Goal: Obtain resource: Obtain resource

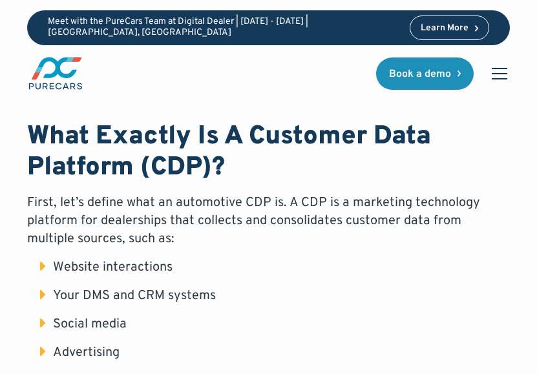
scroll to position [767, 0]
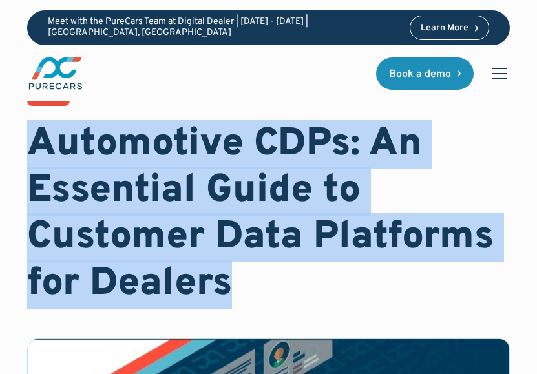
drag, startPoint x: 33, startPoint y: 140, endPoint x: 243, endPoint y: 280, distance: 252.4
click at [243, 280] on h1 "Automotive CDPs: An Essential Guide to Customer Data Platforms for Dealers" at bounding box center [269, 215] width 484 height 186
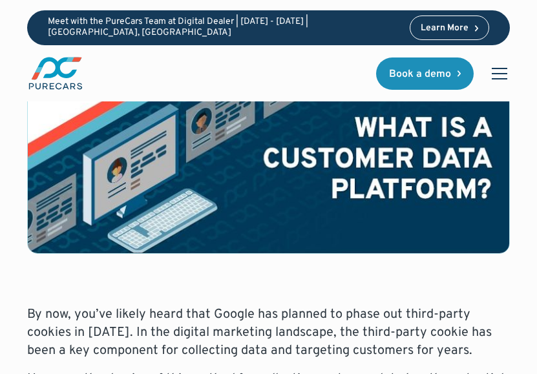
scroll to position [272, 0]
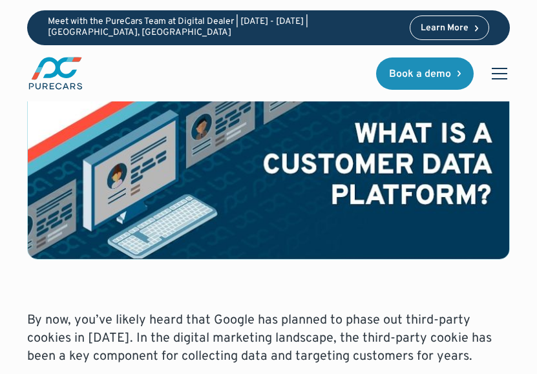
copy h1 "Automotive CDPs: An Essential Guide to Customer Data Platforms for Dealers"
